Goal: Information Seeking & Learning: Check status

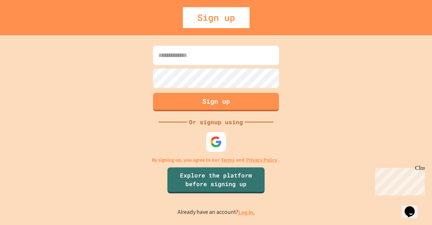
click at [211, 140] on img at bounding box center [216, 142] width 12 height 12
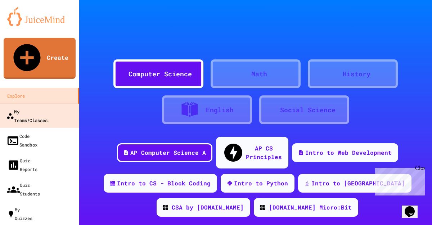
click at [44, 107] on div "My Teams/Classes" at bounding box center [26, 116] width 41 height 18
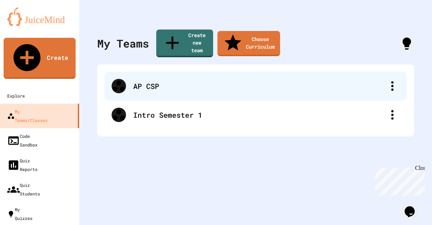
click at [142, 81] on div "AP CSP" at bounding box center [259, 86] width 252 height 11
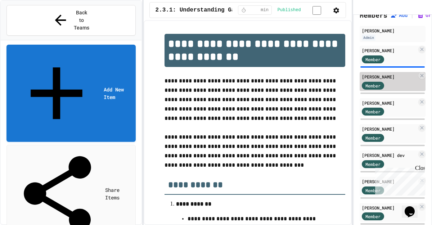
scroll to position [76, 0]
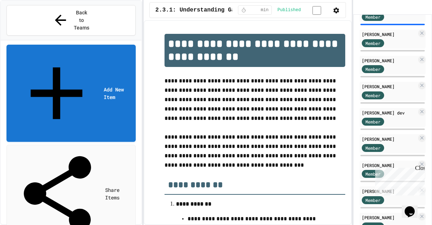
click at [421, 168] on div "Close" at bounding box center [419, 169] width 9 height 9
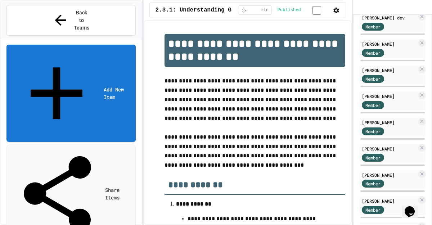
scroll to position [347, 0]
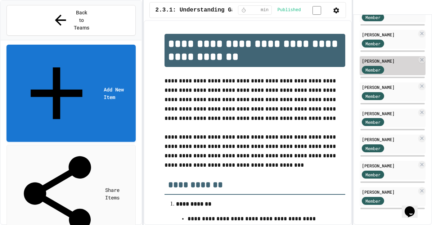
click at [391, 61] on div "[PERSON_NAME]" at bounding box center [388, 61] width 55 height 6
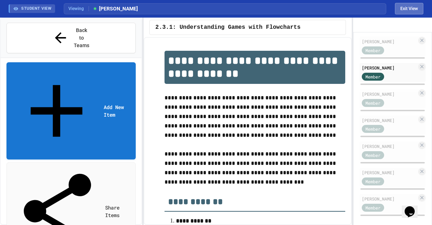
click at [405, 8] on button "Exit View" at bounding box center [408, 9] width 28 height 12
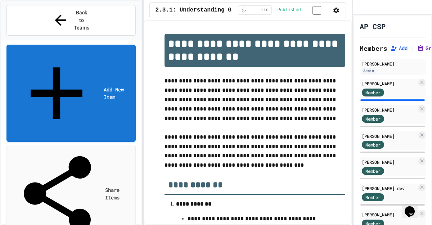
click at [427, 52] on button "Grades" at bounding box center [429, 48] width 26 height 7
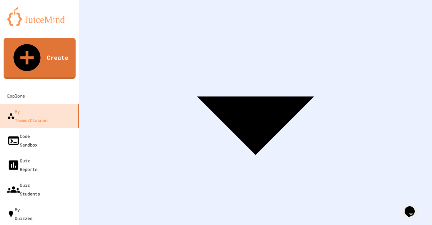
scroll to position [0, 999]
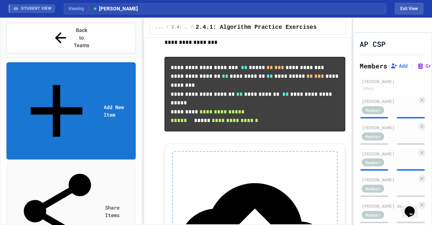
scroll to position [983, 0]
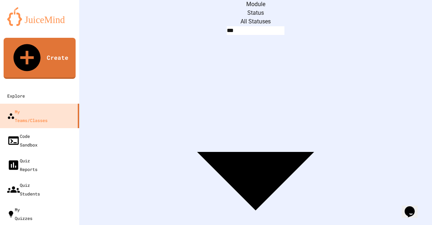
scroll to position [0, 339]
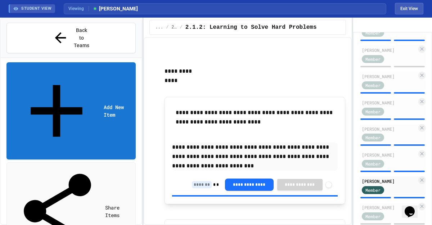
scroll to position [244, 0]
